Goal: Information Seeking & Learning: Learn about a topic

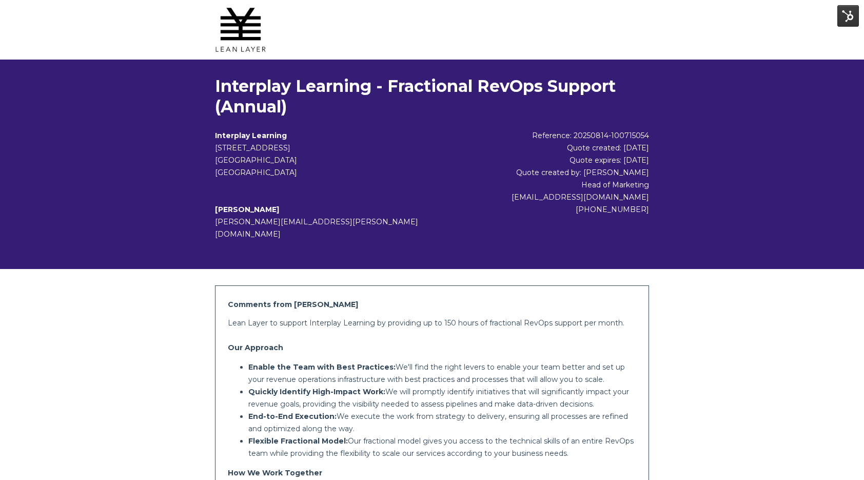
scroll to position [361, 0]
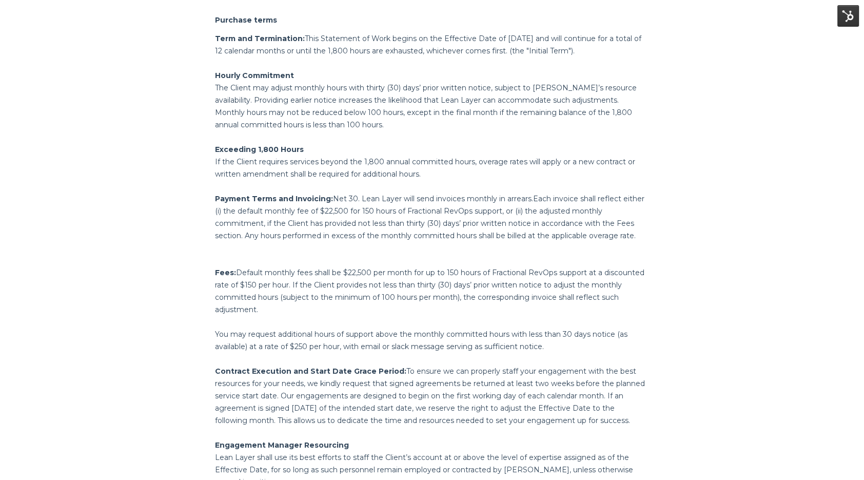
scroll to position [842, 0]
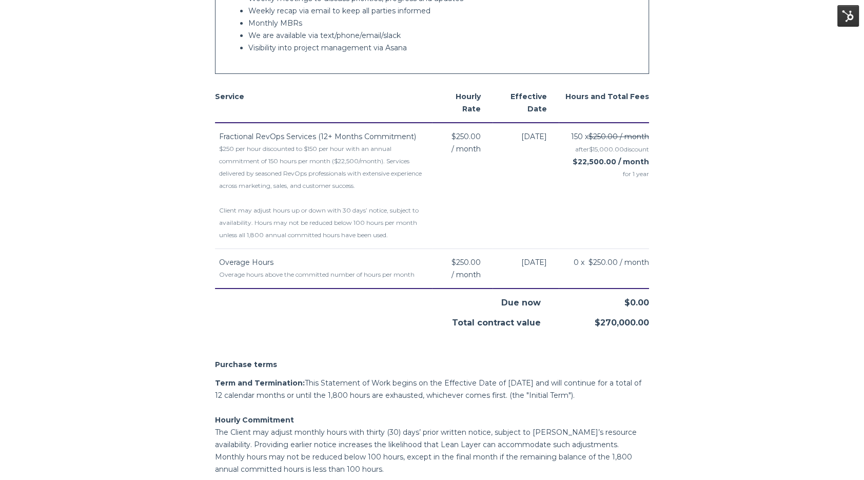
scroll to position [525, 0]
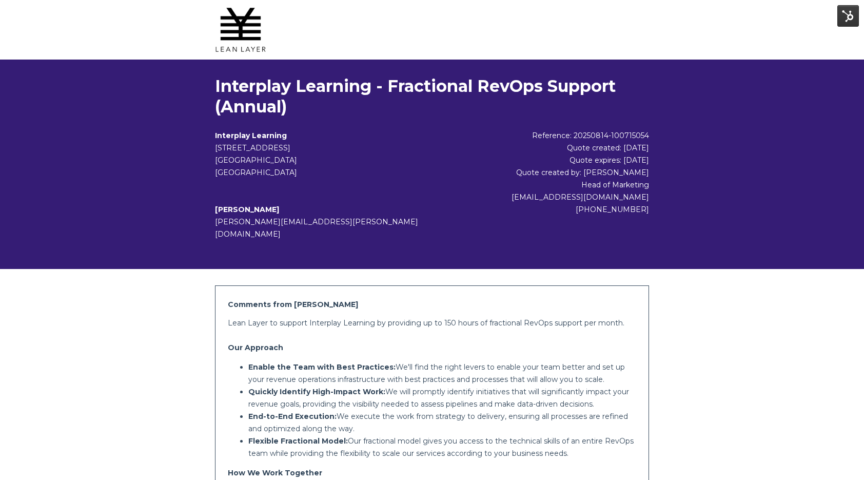
scroll to position [894, 0]
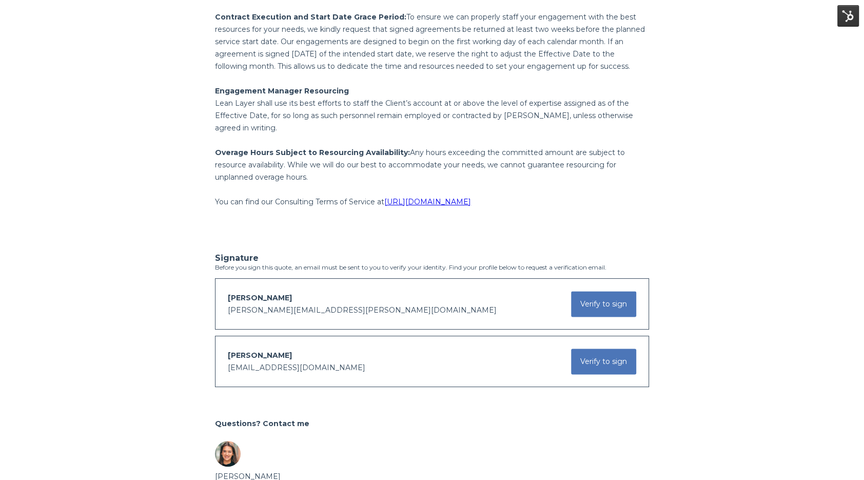
scroll to position [1215, 0]
